Goal: Check status

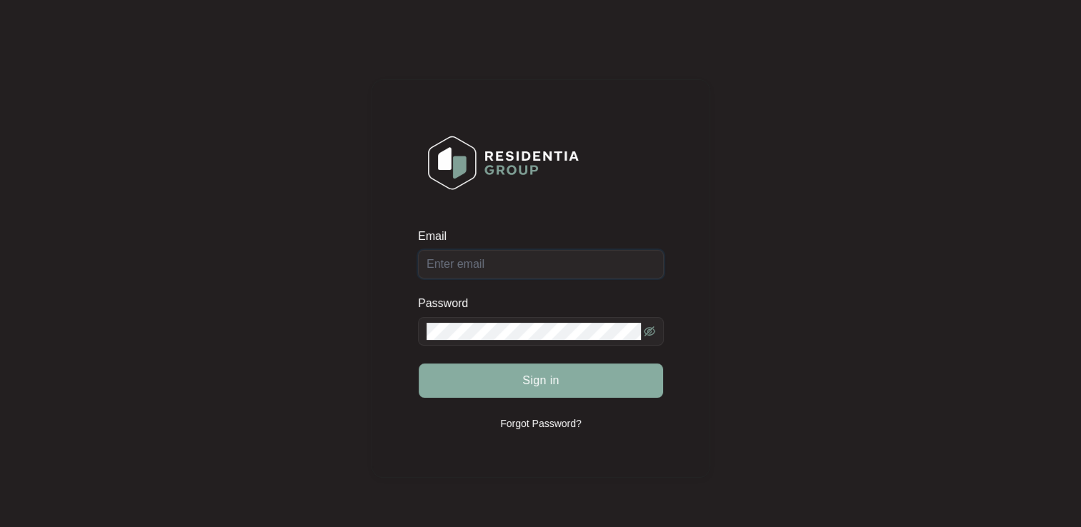
type input "[EMAIL_ADDRESS][DOMAIN_NAME]"
click at [537, 384] on span "Sign in" at bounding box center [540, 380] width 37 height 17
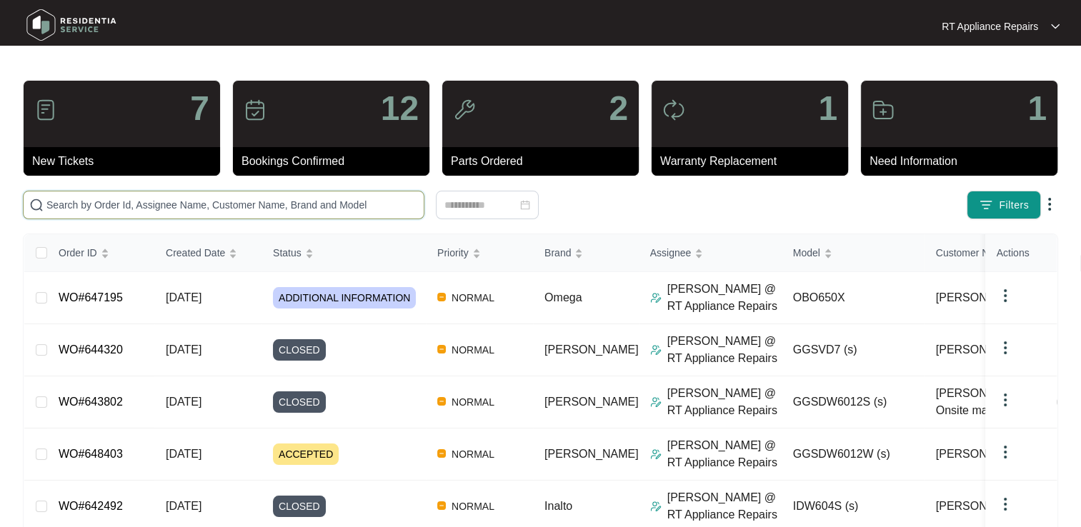
click at [131, 206] on input "text" at bounding box center [232, 205] width 372 height 16
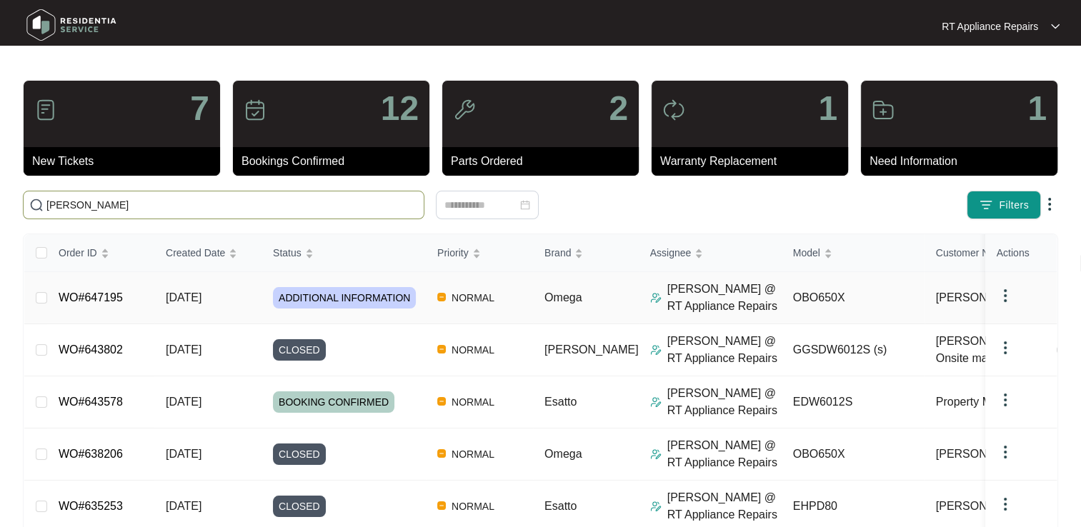
type input "[PERSON_NAME]"
click at [103, 302] on link "WO#647195" at bounding box center [91, 298] width 64 height 12
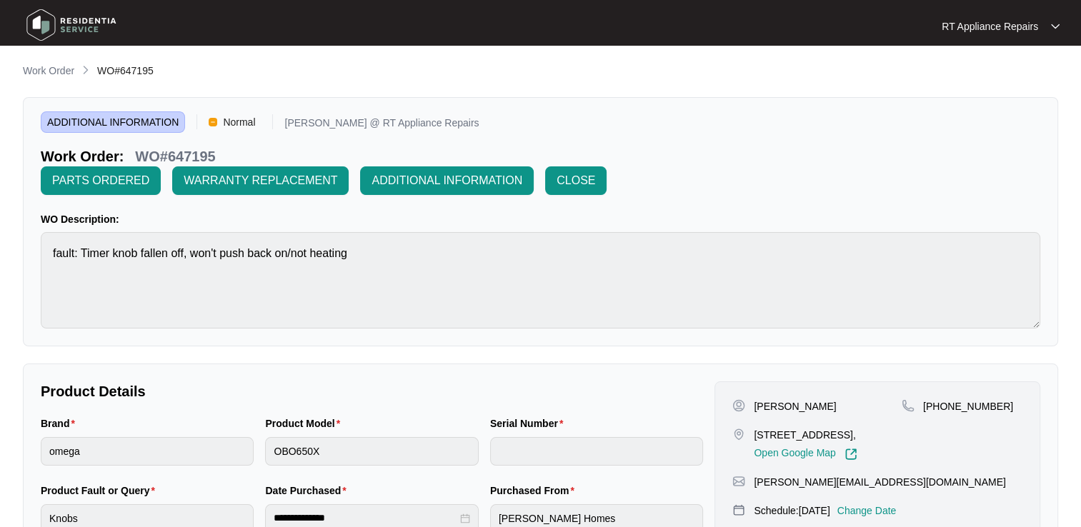
click at [1042, 19] on div "RT Appliance Repairs" at bounding box center [994, 26] width 104 height 14
click at [1015, 79] on p "Log Out" at bounding box center [1012, 76] width 72 height 14
